Goal: Book appointment/travel/reservation

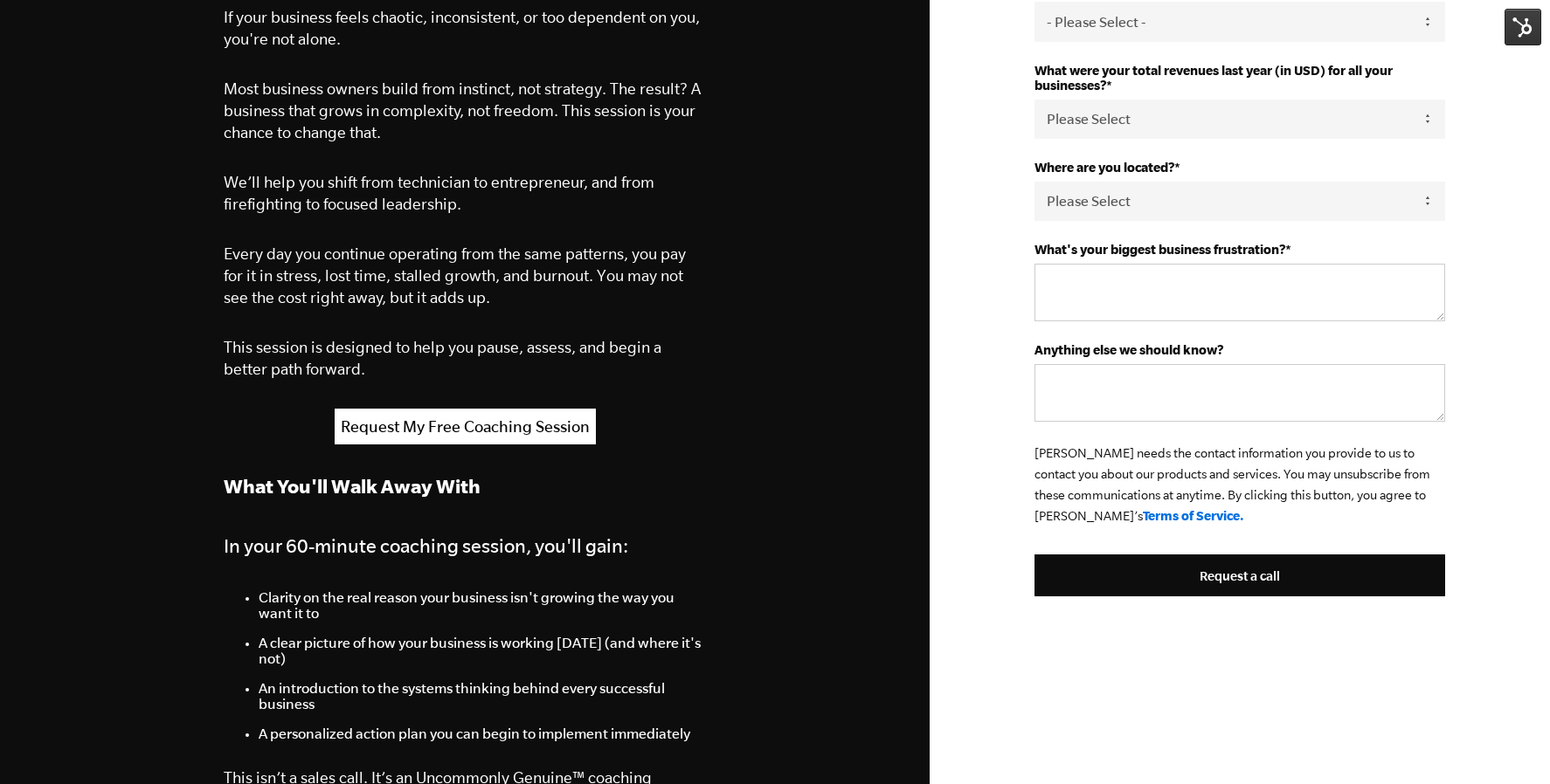
scroll to position [570, 0]
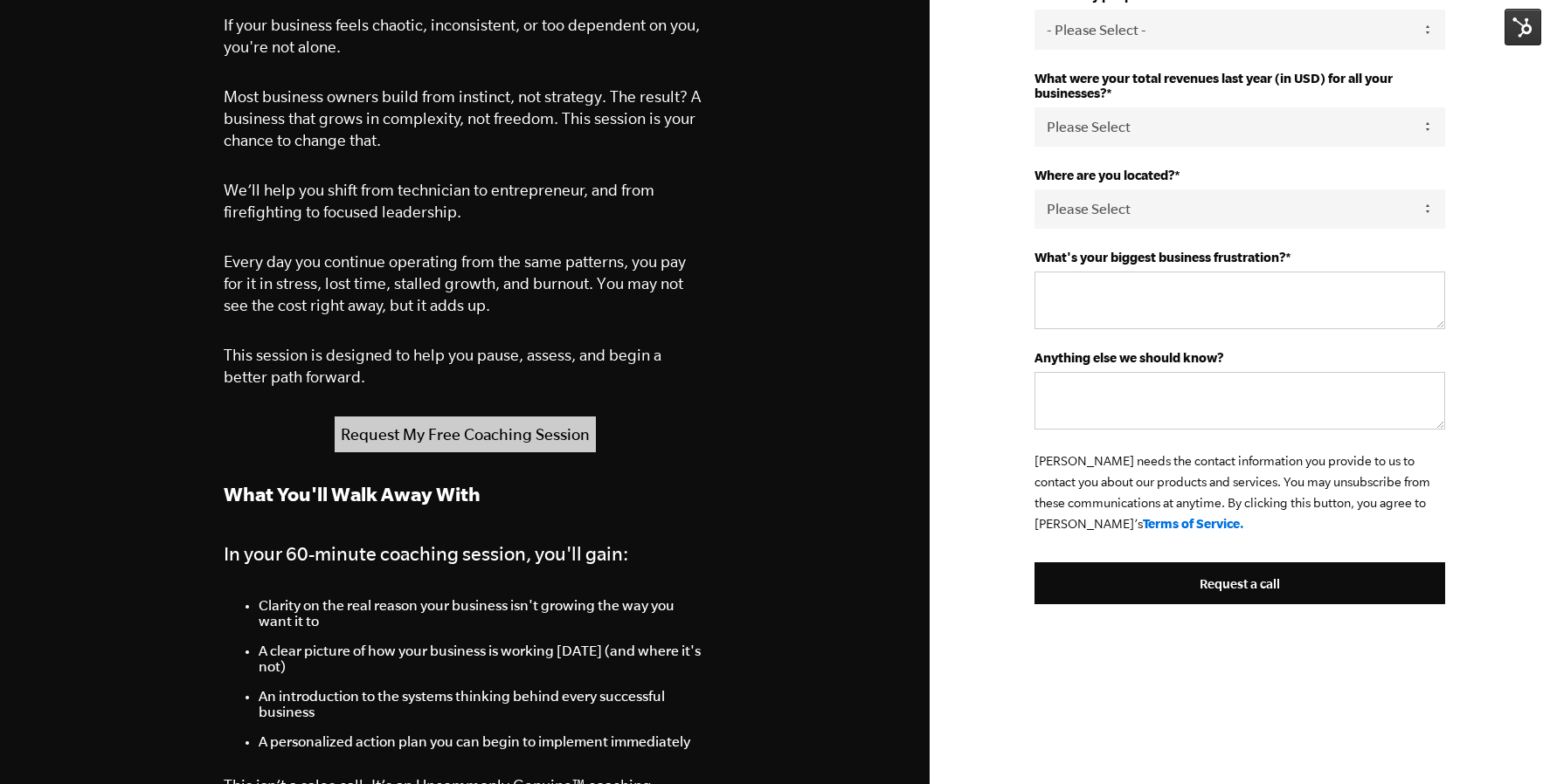
click at [450, 437] on link "Request My Free Coaching Session" at bounding box center [465, 434] width 261 height 35
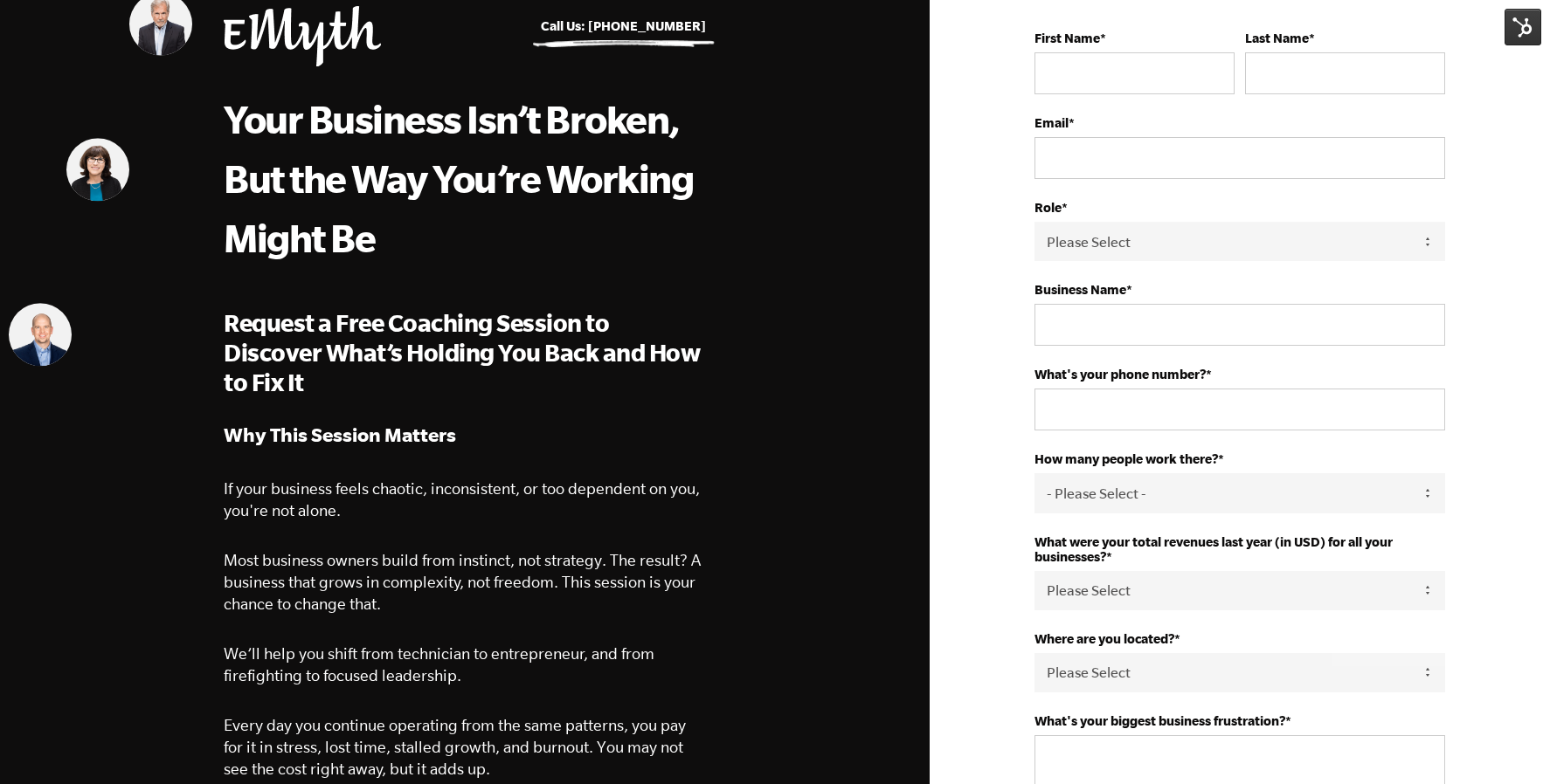
scroll to position [109, 0]
